Goal: Download file/media

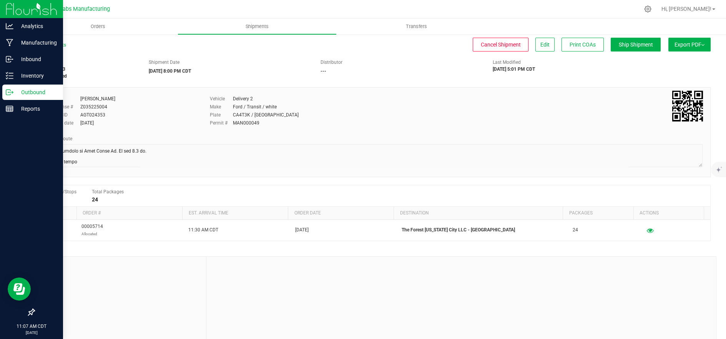
click at [12, 95] on icon at bounding box center [10, 92] width 8 height 8
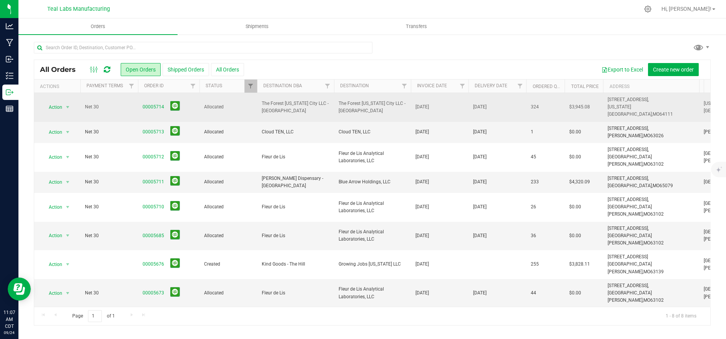
click at [280, 106] on span "The Forest [US_STATE] City LLC - [GEOGRAPHIC_DATA]" at bounding box center [296, 107] width 68 height 15
click at [153, 103] on link "00005714" at bounding box center [154, 106] width 22 height 7
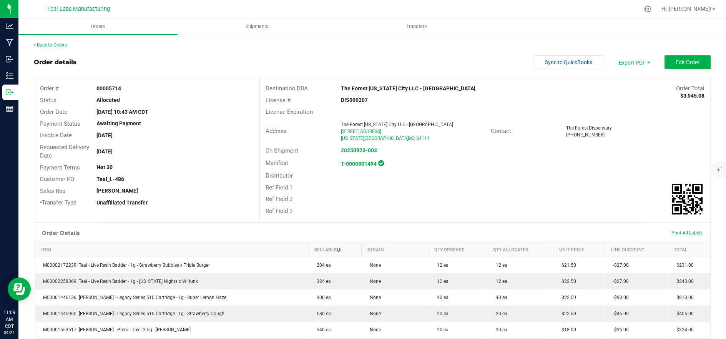
click at [196, 129] on div "Invoice Date Sep 23, 2025" at bounding box center [146, 135] width 225 height 12
click at [554, 59] on span "Sync to QuickBooks" at bounding box center [568, 62] width 47 height 6
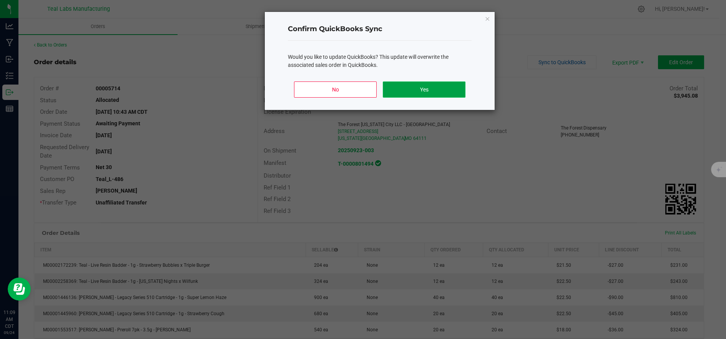
click at [429, 96] on button "Yes" at bounding box center [424, 89] width 83 height 16
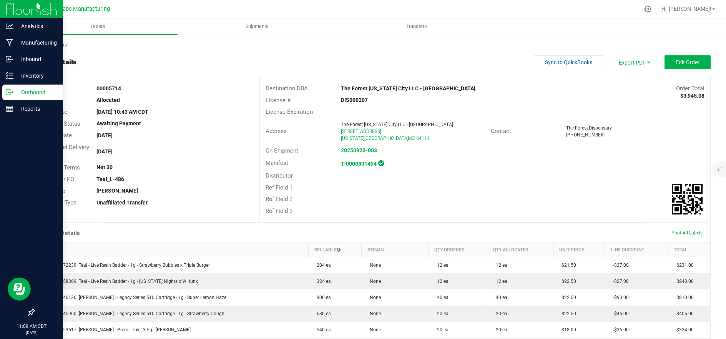
click at [15, 97] on div "Outbound" at bounding box center [32, 92] width 61 height 15
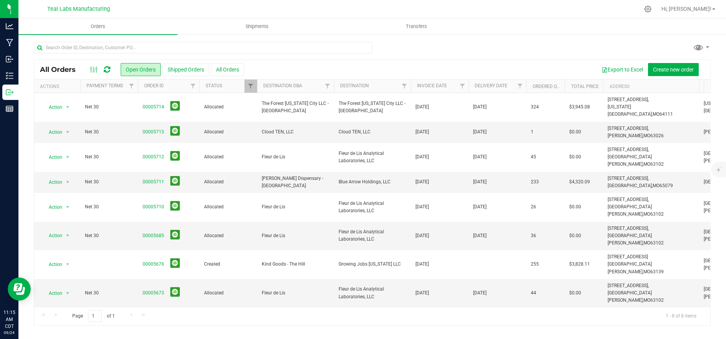
click at [621, 11] on div at bounding box center [388, 9] width 501 height 15
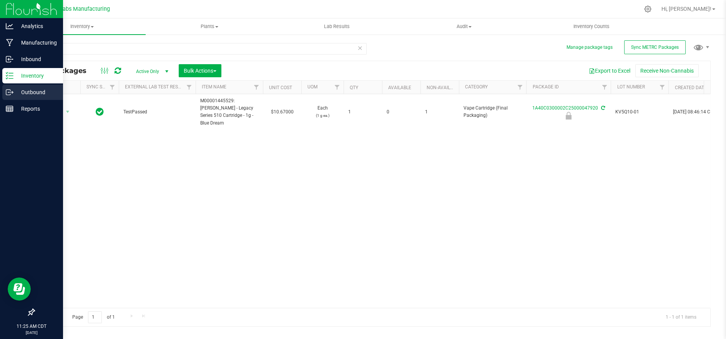
click at [13, 89] on icon at bounding box center [10, 92] width 8 height 8
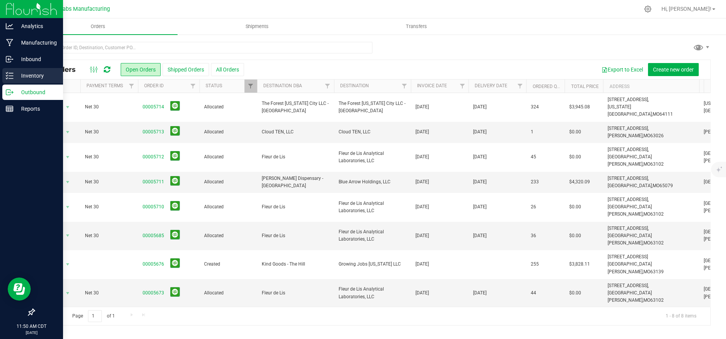
click at [22, 74] on p "Inventory" at bounding box center [36, 75] width 46 height 9
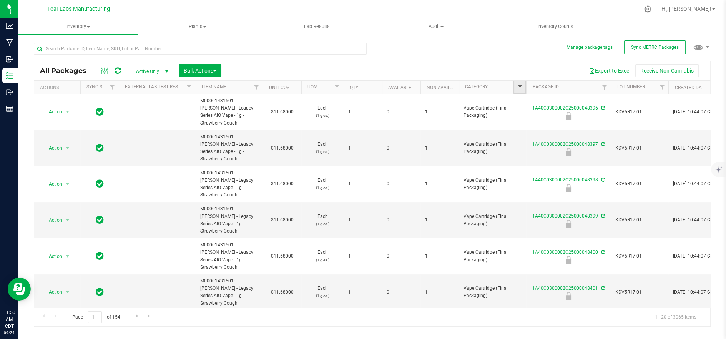
click at [519, 85] on span "Filter" at bounding box center [519, 87] width 6 height 6
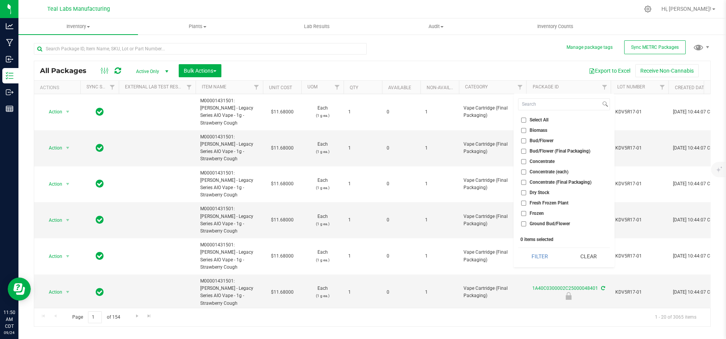
click at [567, 181] on span "Concentrate (Final Packaging)" at bounding box center [560, 182] width 62 height 5
click at [526, 181] on input "Concentrate (Final Packaging)" at bounding box center [523, 182] width 5 height 5
checkbox input "true"
click at [554, 254] on button "Filter" at bounding box center [539, 256] width 43 height 17
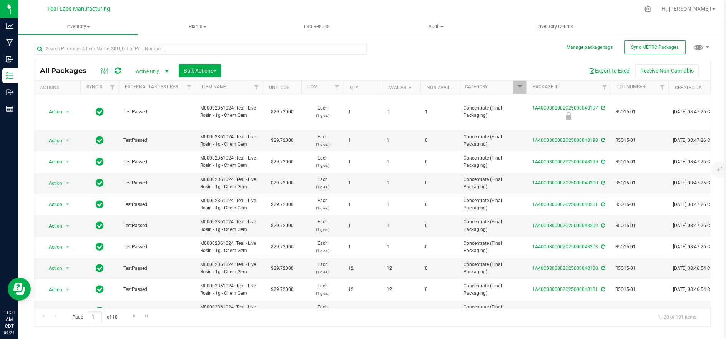
click at [600, 72] on button "Export to Excel" at bounding box center [609, 70] width 51 height 13
